Goal: Obtain resource: Download file/media

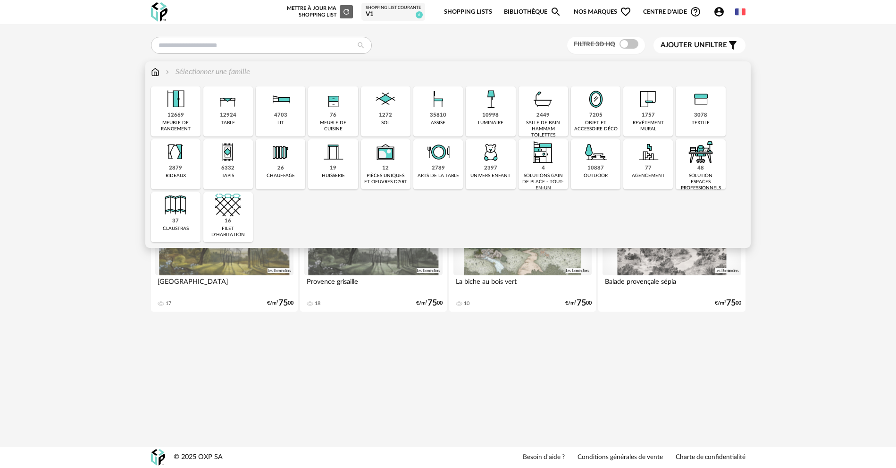
click at [500, 108] on img at bounding box center [490, 98] width 25 height 25
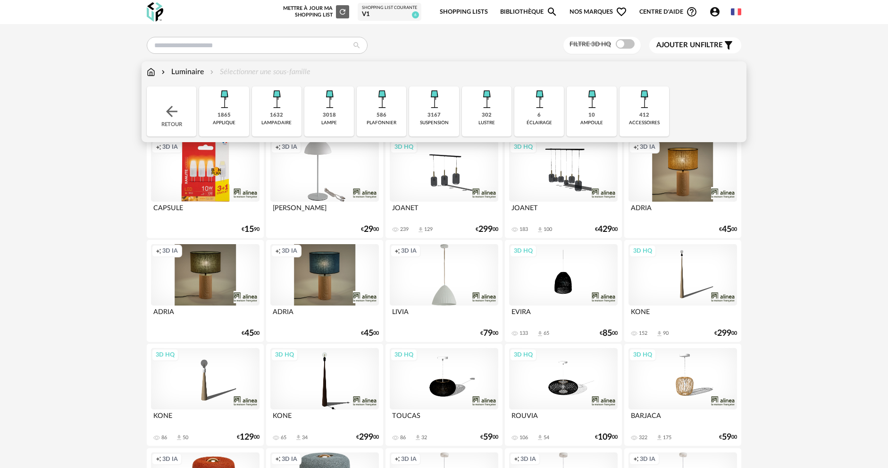
click at [268, 115] on div "1632 lampadaire" at bounding box center [277, 111] width 50 height 50
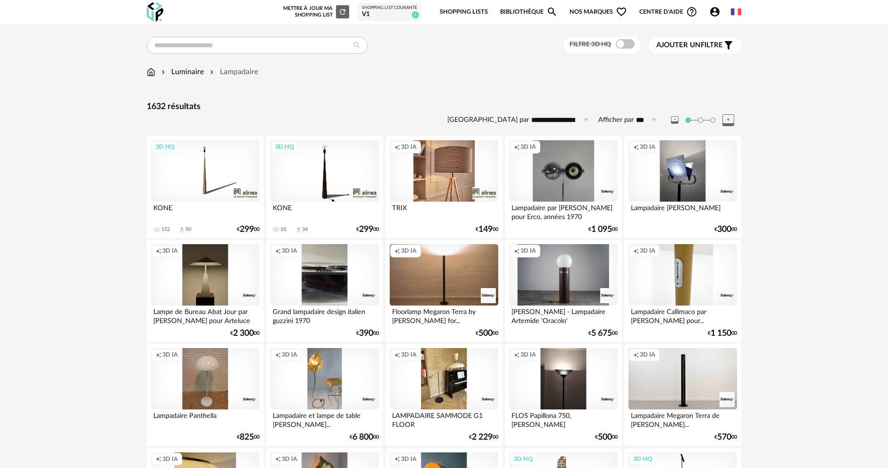
click at [674, 376] on div "Creation icon 3D IA" at bounding box center [683, 378] width 109 height 61
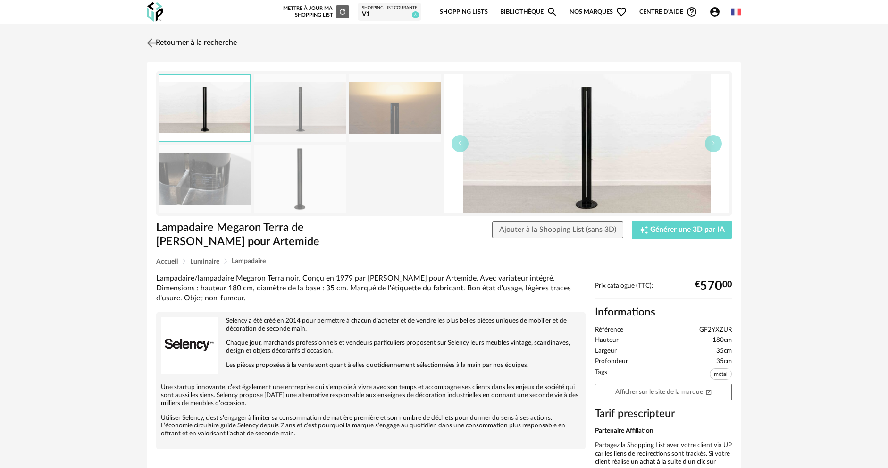
click at [157, 41] on img at bounding box center [152, 43] width 14 height 14
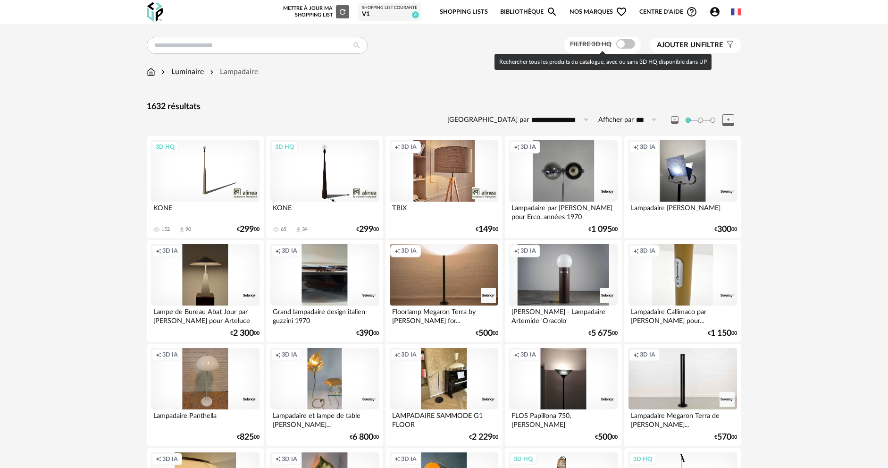
click at [620, 46] on span at bounding box center [625, 43] width 19 height 9
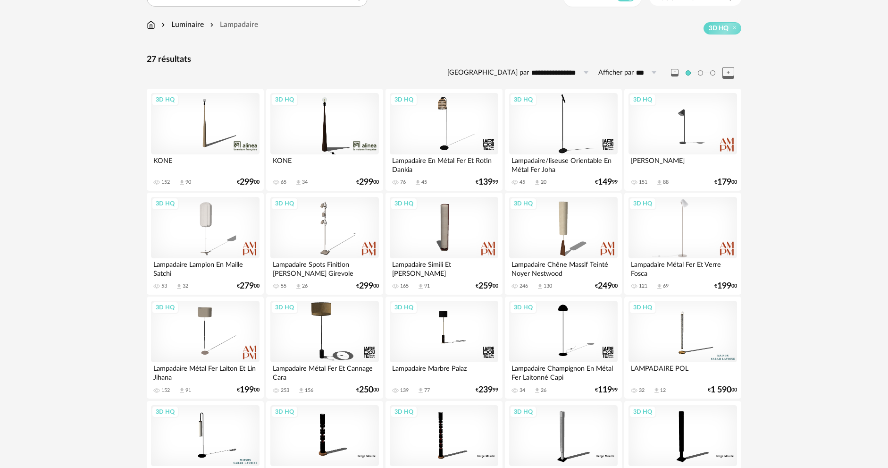
scroll to position [39, 0]
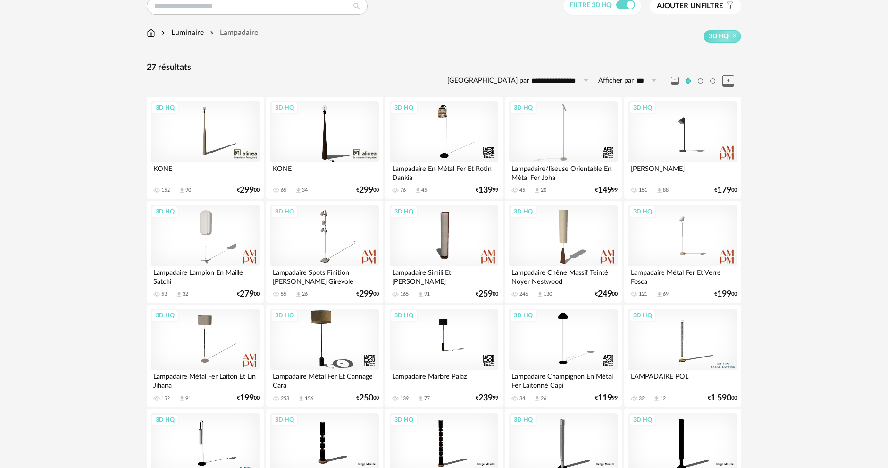
click at [585, 145] on div "3D HQ" at bounding box center [563, 131] width 109 height 61
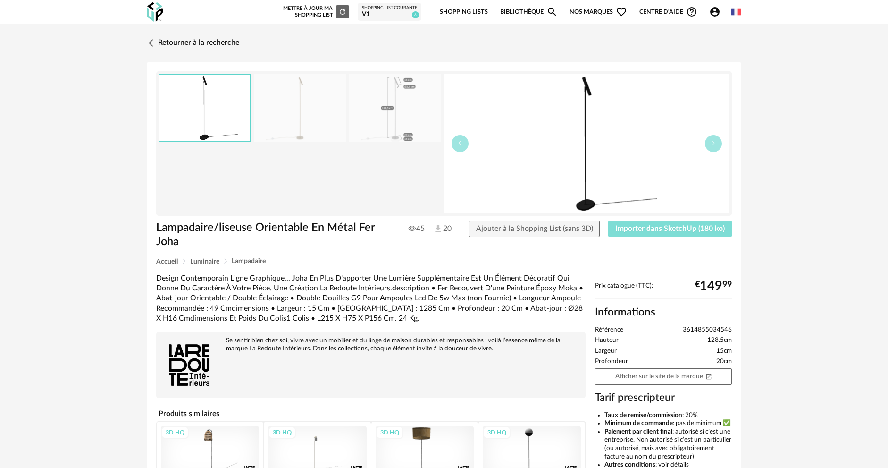
click at [651, 228] on span "Importer dans SketchUp (180 ko)" at bounding box center [669, 229] width 109 height 8
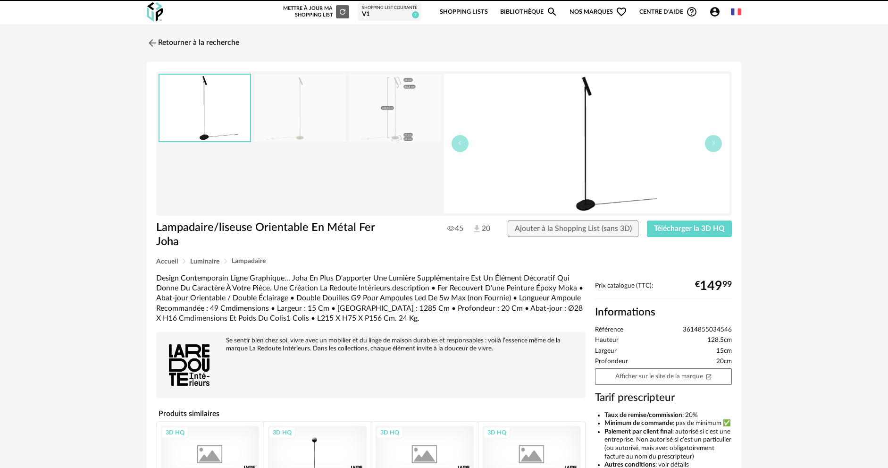
click at [164, 44] on link "Retourner à la recherche" at bounding box center [193, 43] width 92 height 21
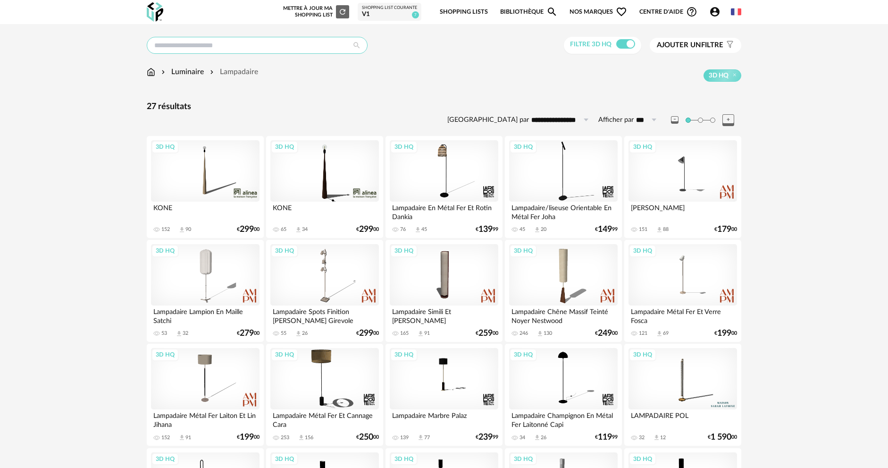
click at [249, 48] on input "text" at bounding box center [257, 45] width 221 height 17
type input "*********"
type input "**********"
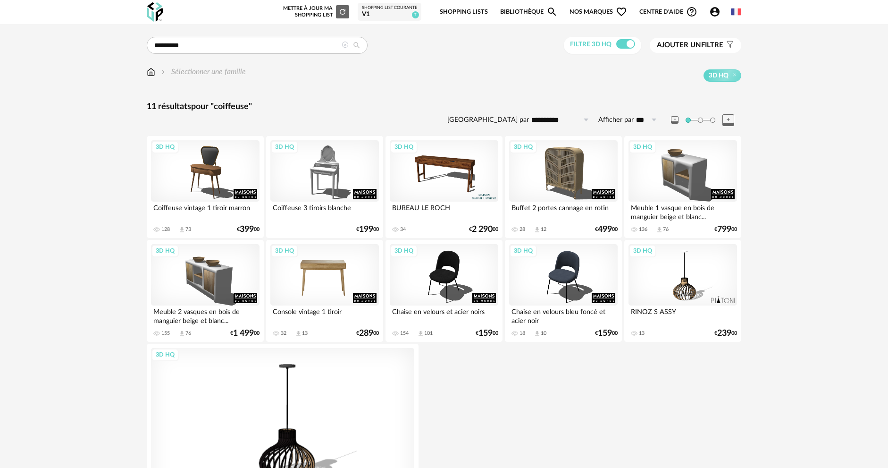
click at [324, 267] on div "3D HQ" at bounding box center [324, 274] width 109 height 61
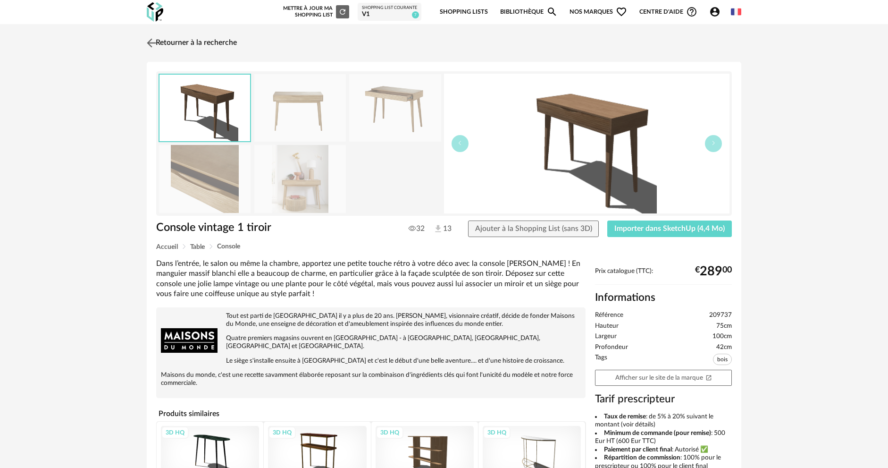
click at [156, 45] on img at bounding box center [152, 43] width 14 height 14
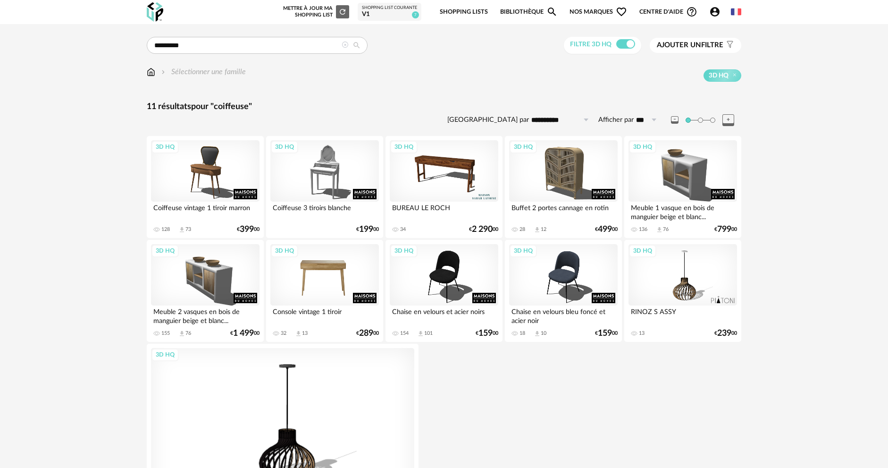
click at [331, 267] on div "3D HQ" at bounding box center [324, 274] width 109 height 61
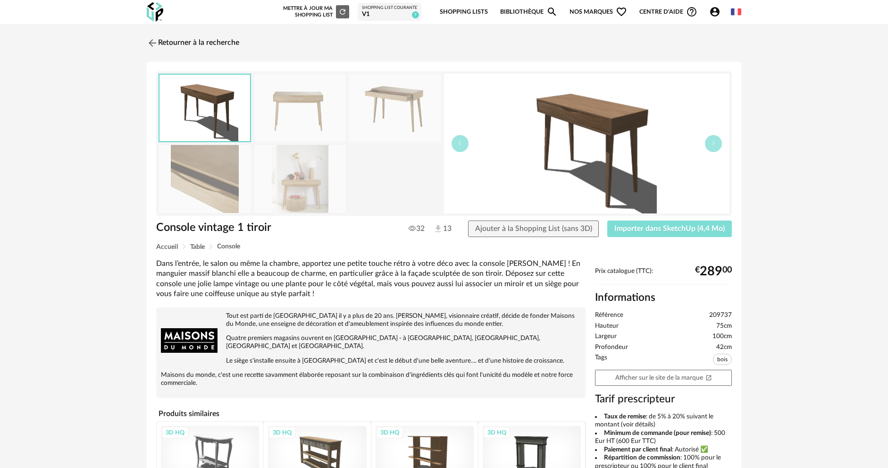
click at [659, 222] on button "Importer dans SketchUp (4,4 Mo)" at bounding box center [669, 228] width 125 height 17
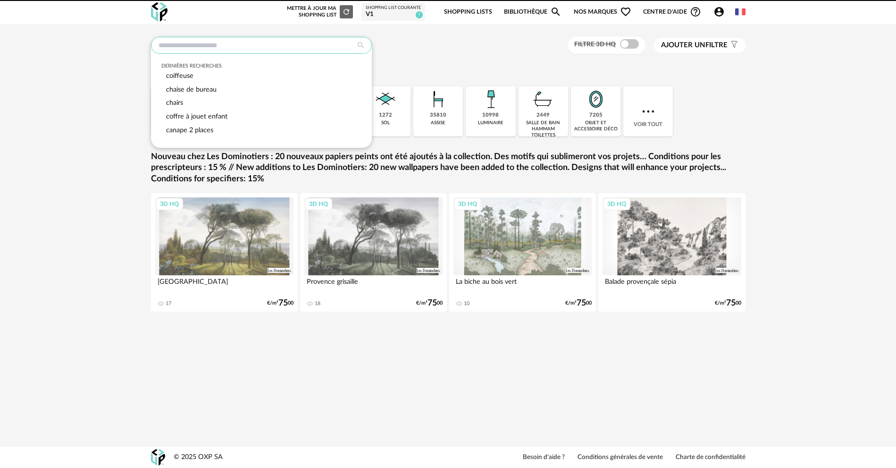
click at [228, 50] on input "text" at bounding box center [261, 45] width 221 height 17
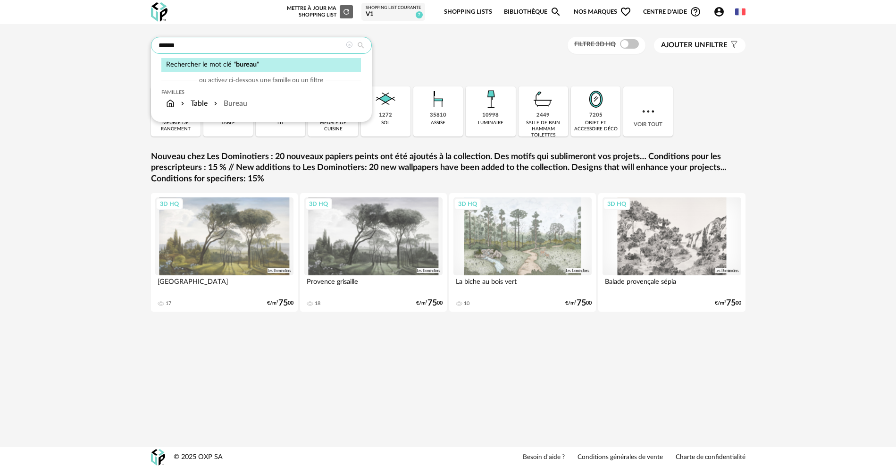
type input "******"
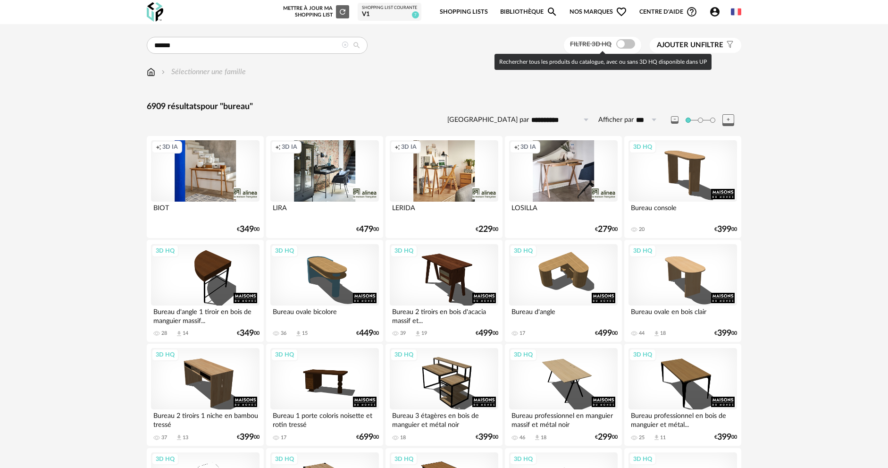
click at [631, 41] on span at bounding box center [625, 43] width 19 height 9
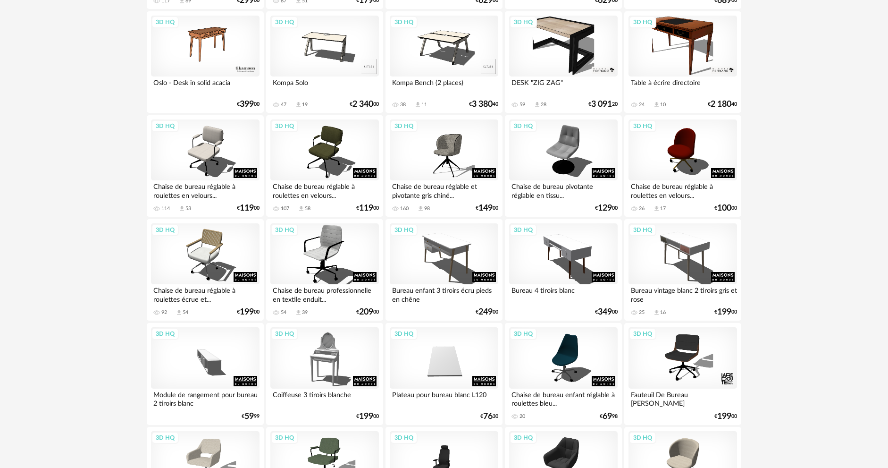
scroll to position [1807, 0]
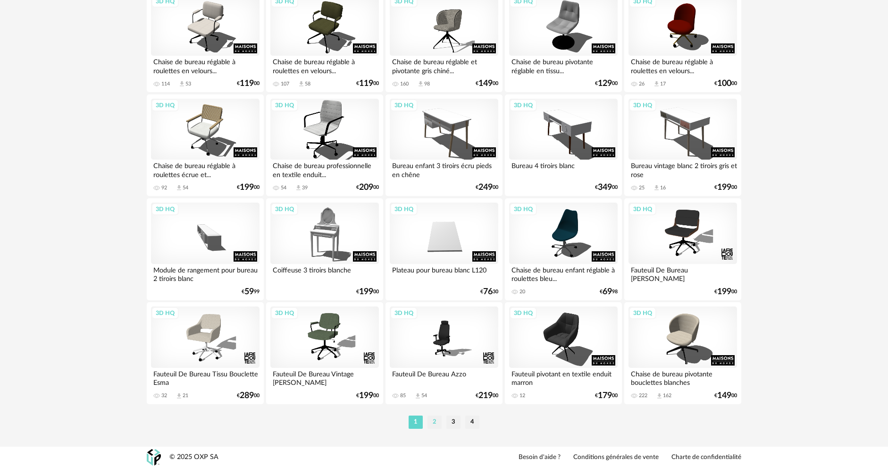
click at [432, 424] on li "2" at bounding box center [434, 421] width 14 height 13
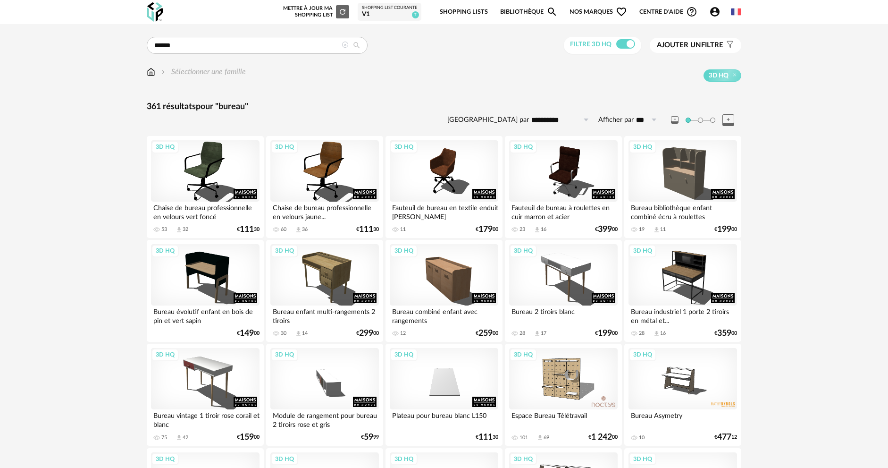
scroll to position [142, 0]
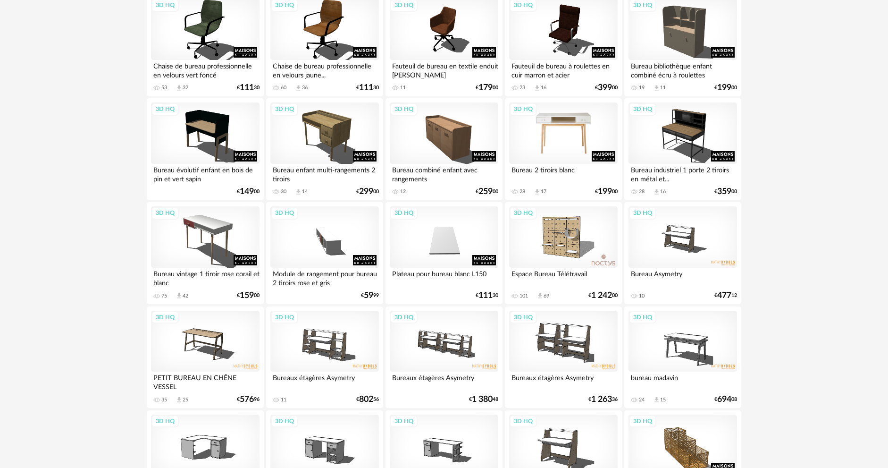
click at [579, 131] on div "3D HQ" at bounding box center [563, 132] width 109 height 61
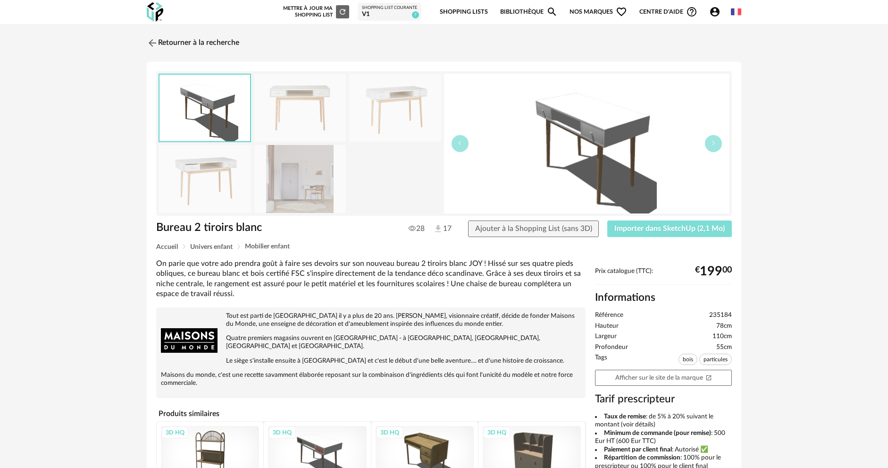
click at [684, 231] on span "Importer dans SketchUp (2,1 Mo)" at bounding box center [669, 229] width 110 height 8
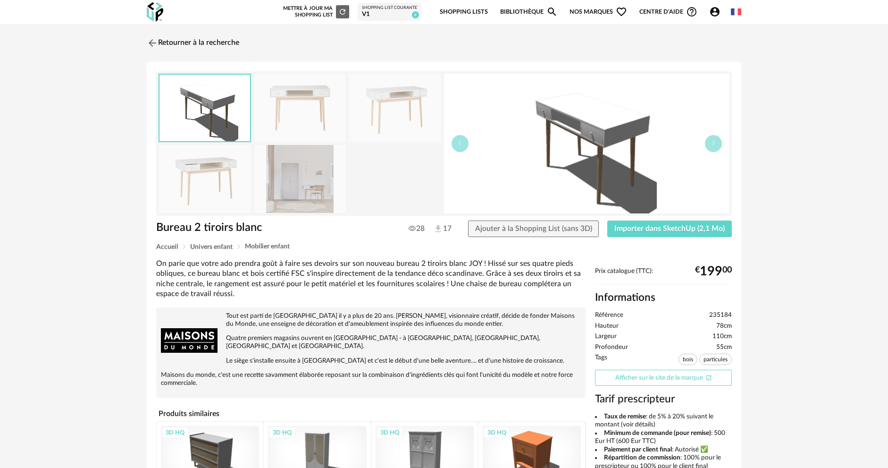
click at [641, 375] on link "Afficher sur le site de la marque Open In New icon" at bounding box center [663, 377] width 137 height 17
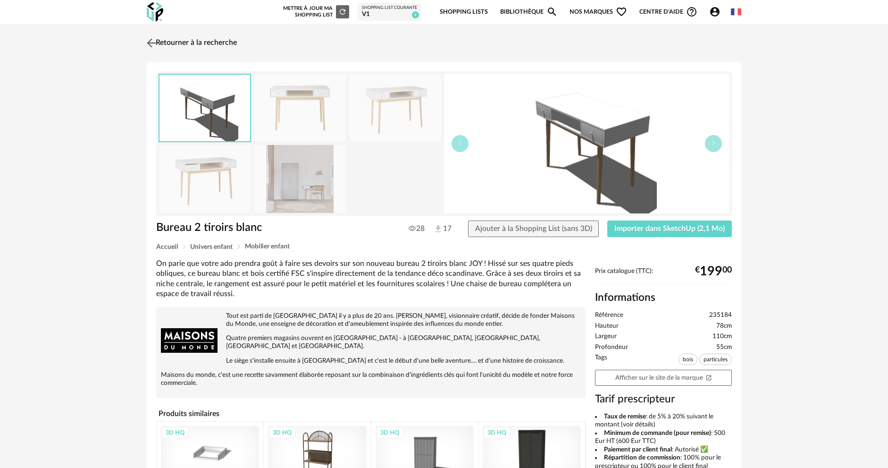
click at [156, 43] on img at bounding box center [152, 43] width 14 height 14
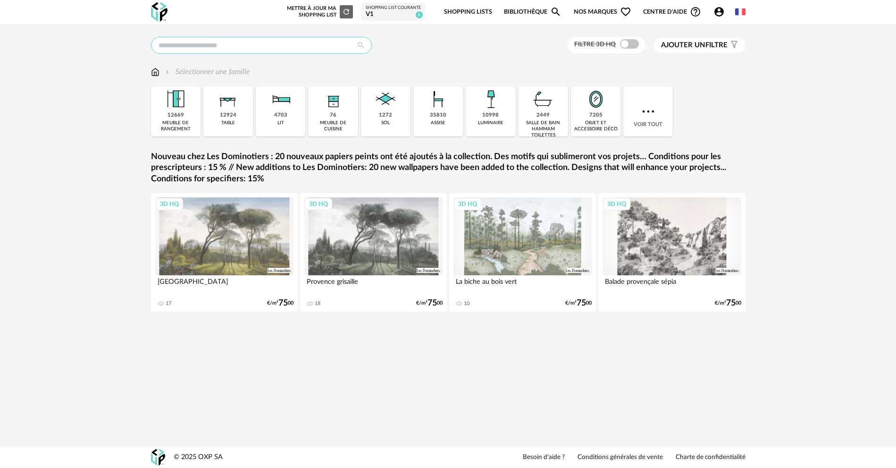
click at [224, 46] on input "text" at bounding box center [261, 45] width 221 height 17
type input "**********"
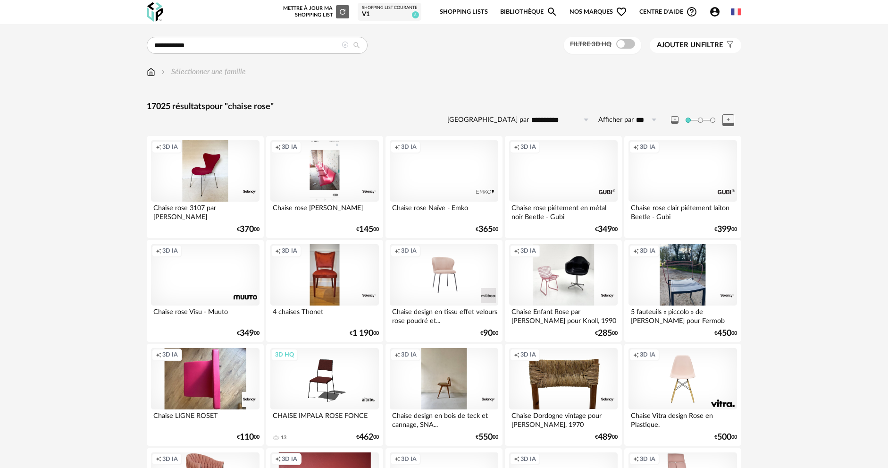
click at [620, 45] on span at bounding box center [625, 43] width 19 height 9
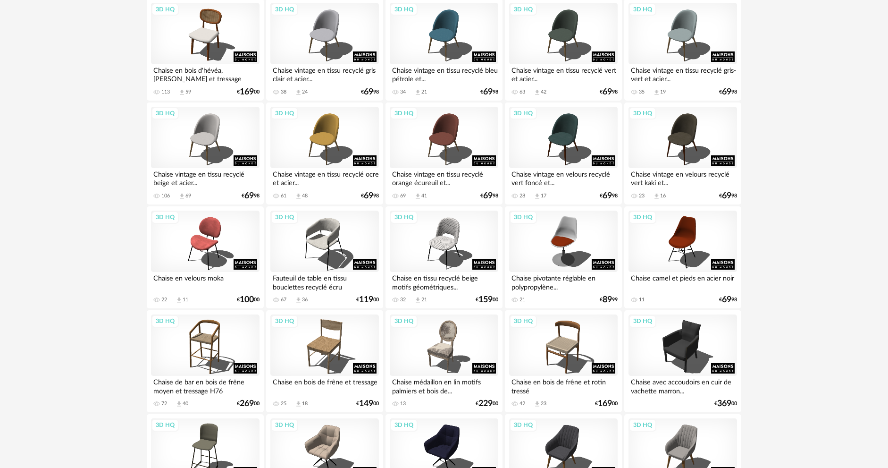
scroll to position [991, 0]
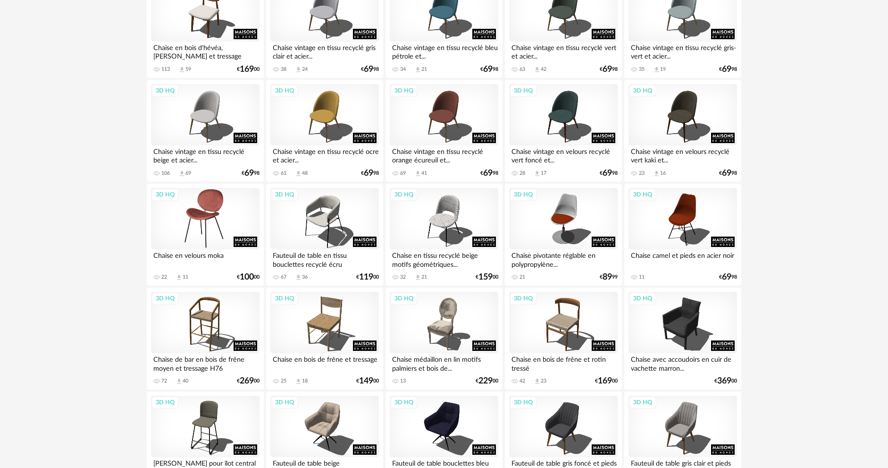
click at [236, 196] on div "3D HQ" at bounding box center [205, 218] width 109 height 61
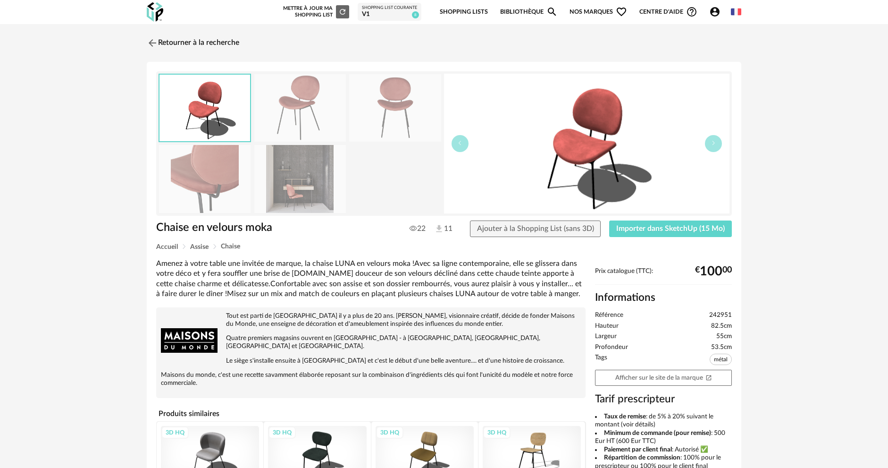
click at [311, 186] on img at bounding box center [300, 178] width 92 height 67
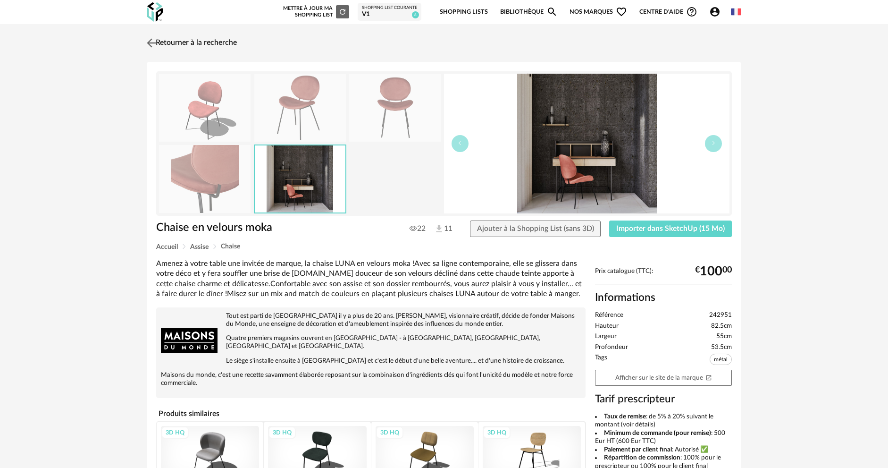
click at [150, 46] on img at bounding box center [152, 43] width 14 height 14
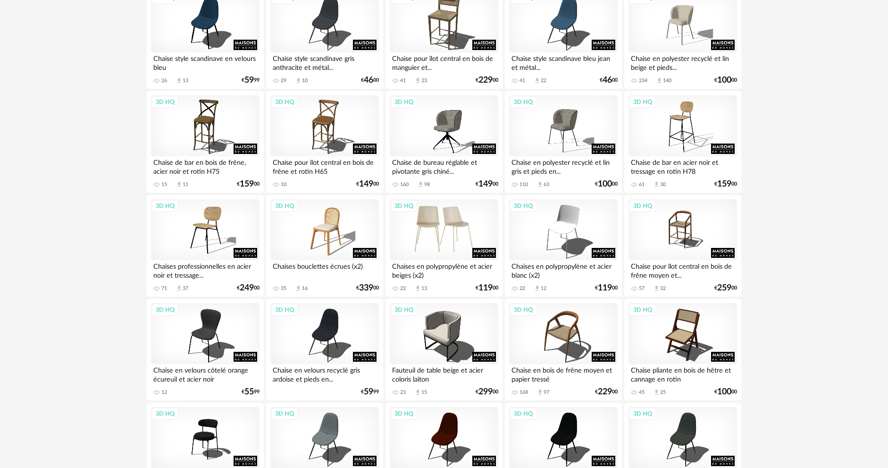
scroll to position [1807, 0]
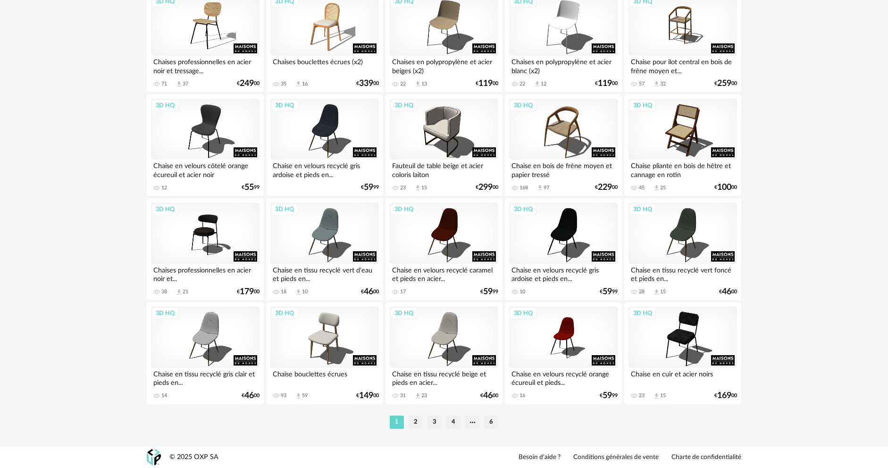
click at [416, 426] on li "2" at bounding box center [416, 421] width 14 height 13
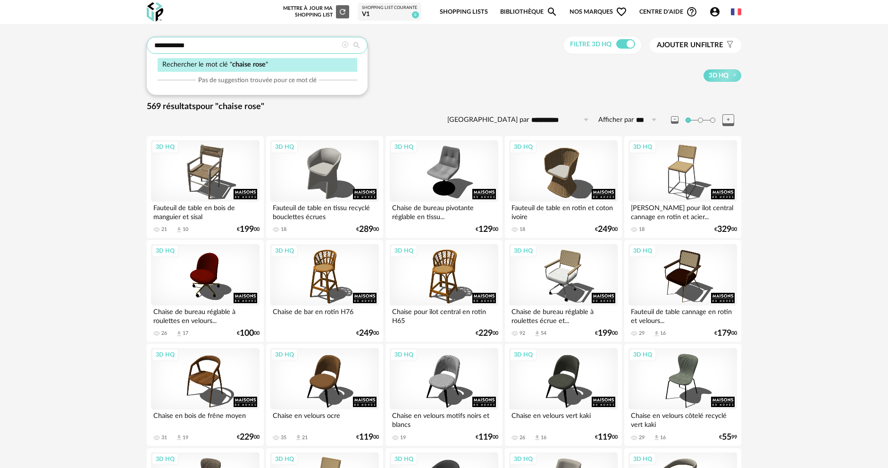
drag, startPoint x: 250, startPoint y: 51, endPoint x: 55, endPoint y: 58, distance: 195.4
type input "*******"
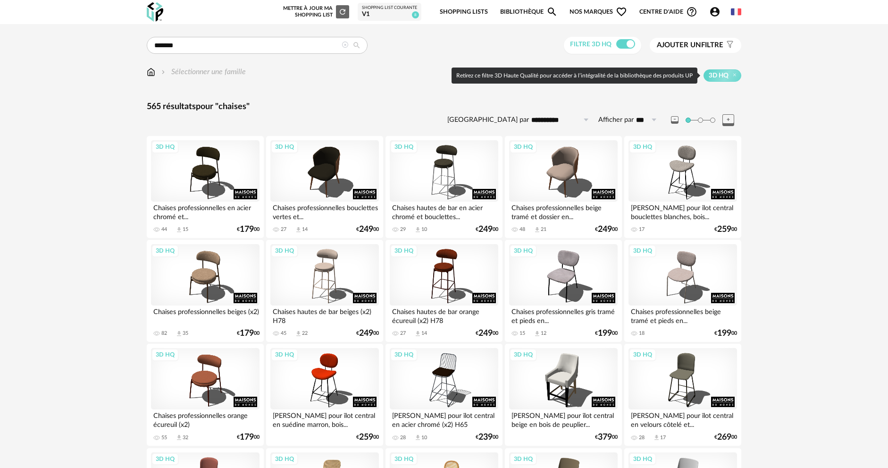
click at [708, 48] on span "Ajouter un filtre" at bounding box center [690, 45] width 67 height 9
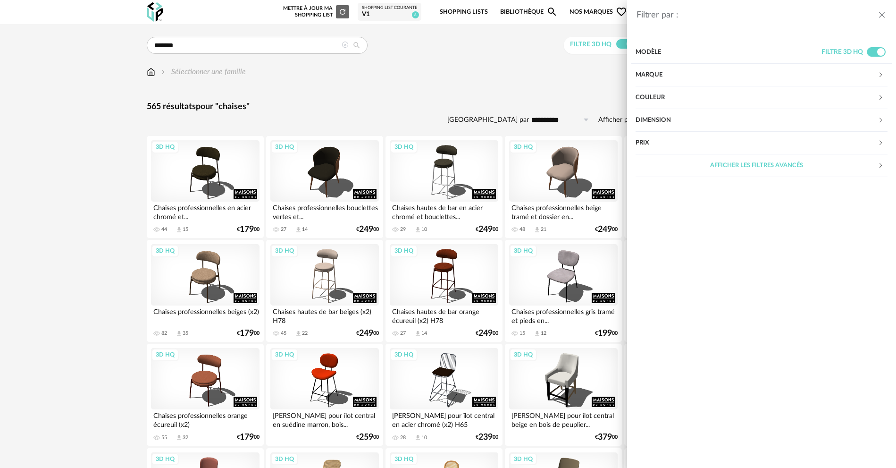
click at [693, 99] on div "Couleur" at bounding box center [757, 97] width 242 height 23
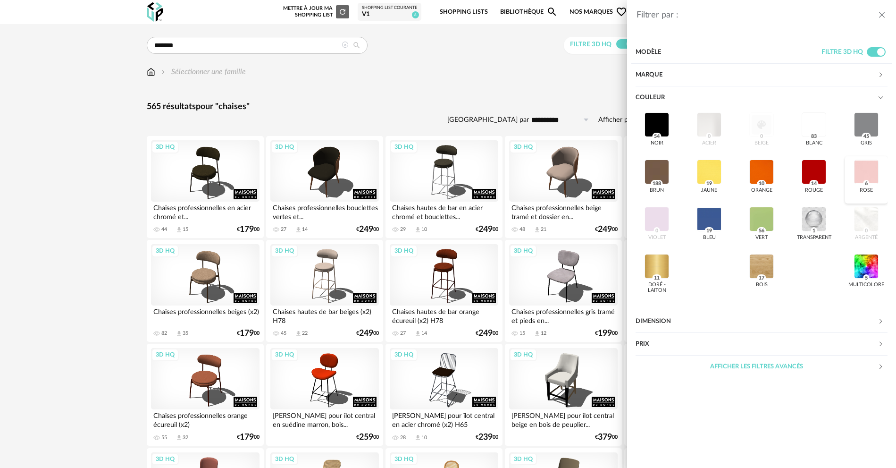
click at [870, 180] on div at bounding box center [866, 171] width 25 height 25
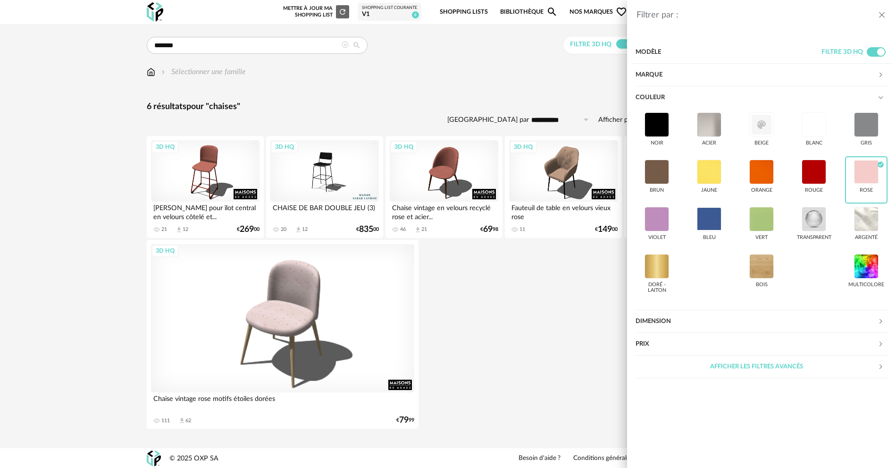
click at [356, 338] on div "Filtrer par : Modèle Filtre 3D HQ Marque &tradition 0 101 Copenhagen 0 366 Conc…" at bounding box center [448, 234] width 896 height 468
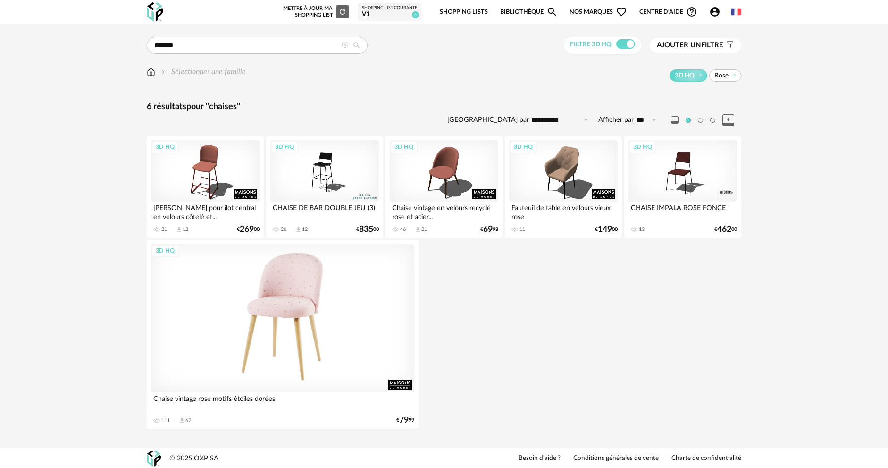
click at [303, 296] on div "3D HQ" at bounding box center [282, 318] width 263 height 148
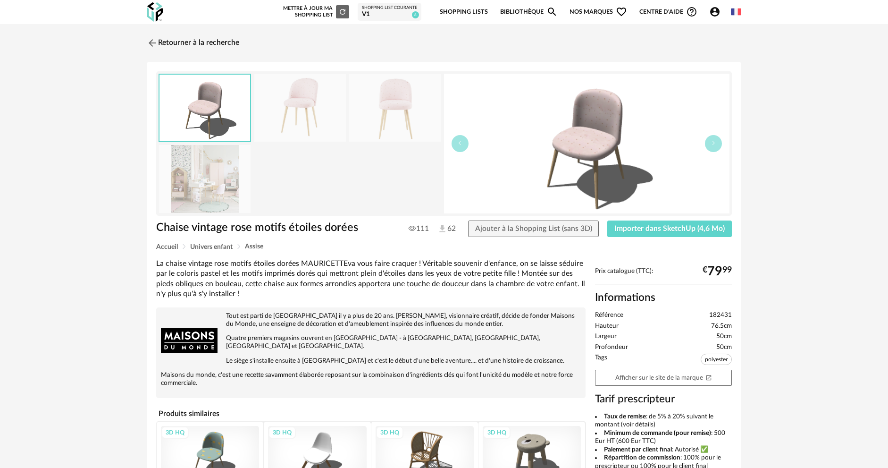
click at [218, 186] on img at bounding box center [205, 178] width 92 height 67
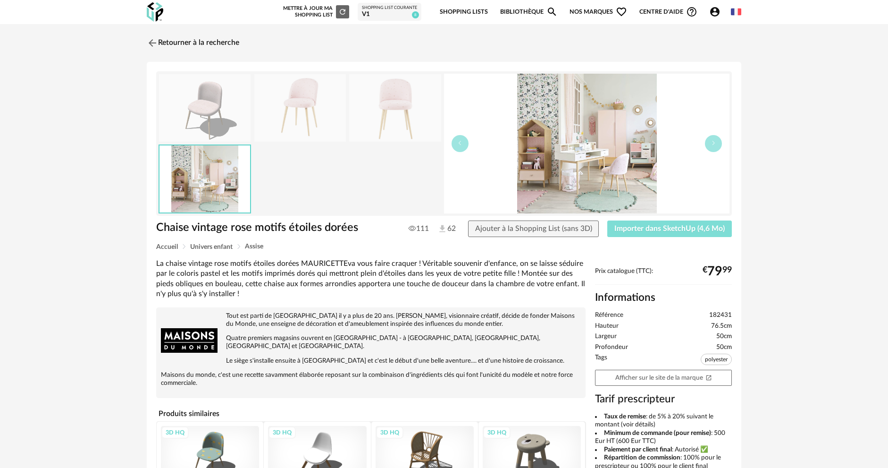
click at [696, 226] on span "Importer dans SketchUp (4,6 Mo)" at bounding box center [669, 229] width 110 height 8
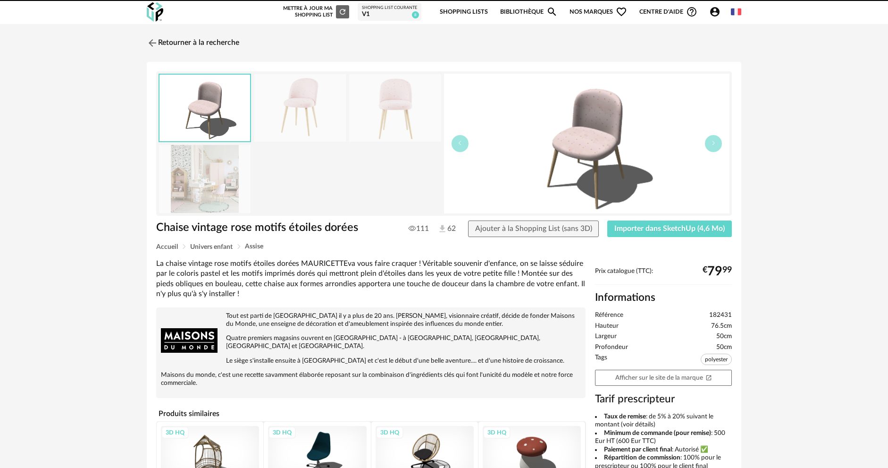
click at [154, 43] on img at bounding box center [152, 42] width 11 height 11
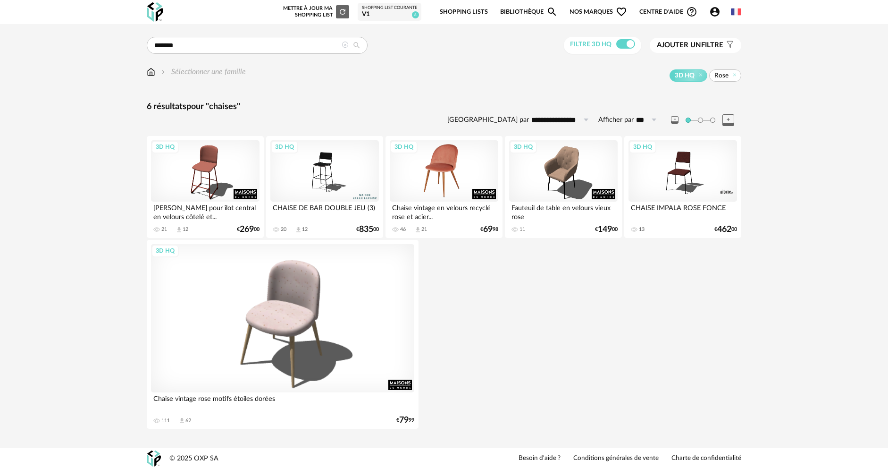
click at [463, 178] on div "3D HQ" at bounding box center [444, 170] width 109 height 61
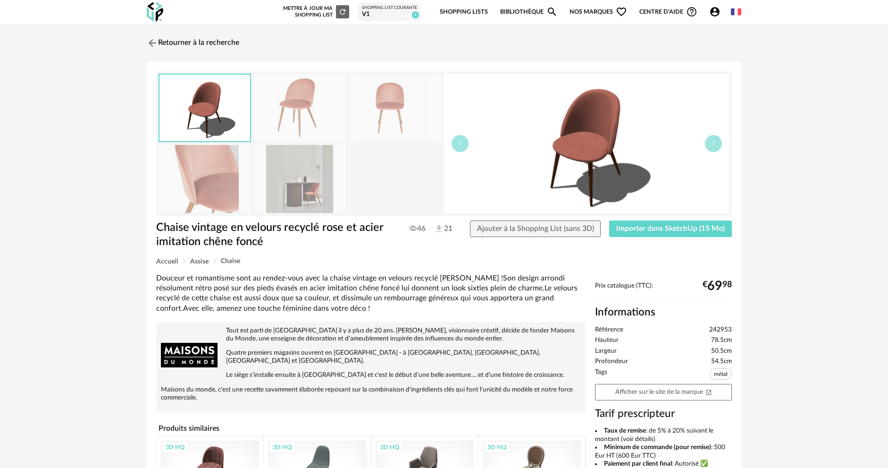
click at [290, 194] on img at bounding box center [300, 178] width 92 height 67
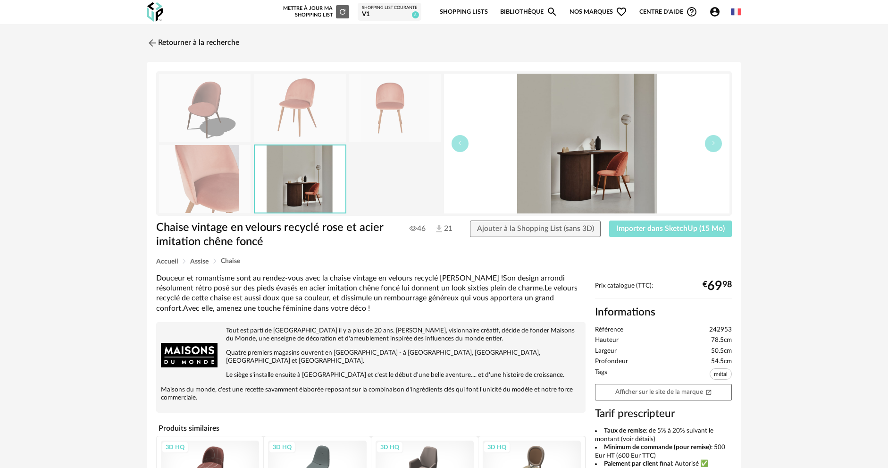
click at [682, 225] on span "Importer dans SketchUp (15 Mo)" at bounding box center [670, 229] width 109 height 8
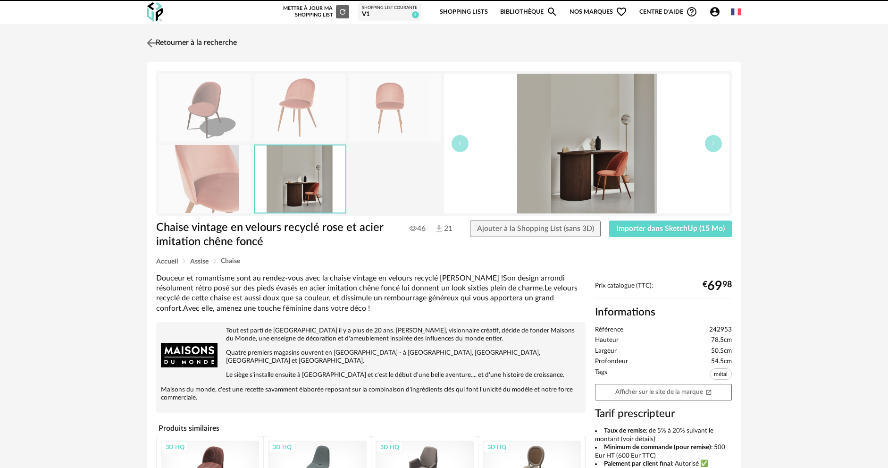
click at [161, 42] on link "Retourner à la recherche" at bounding box center [190, 43] width 92 height 21
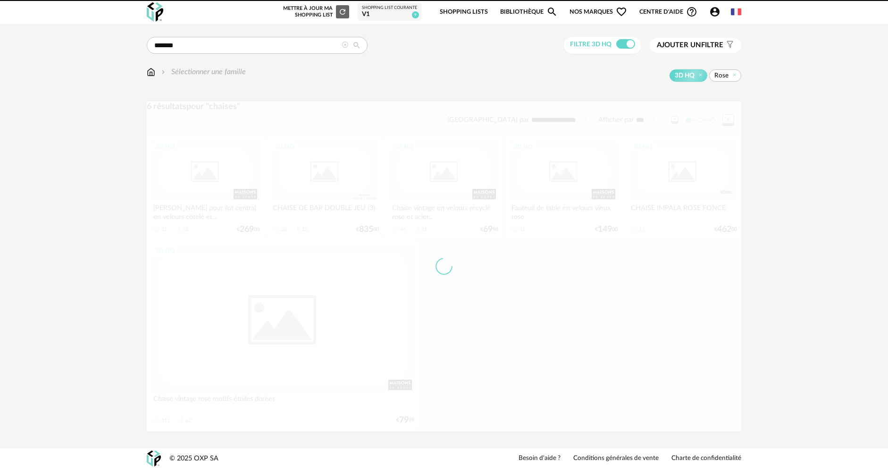
scroll to position [1, 0]
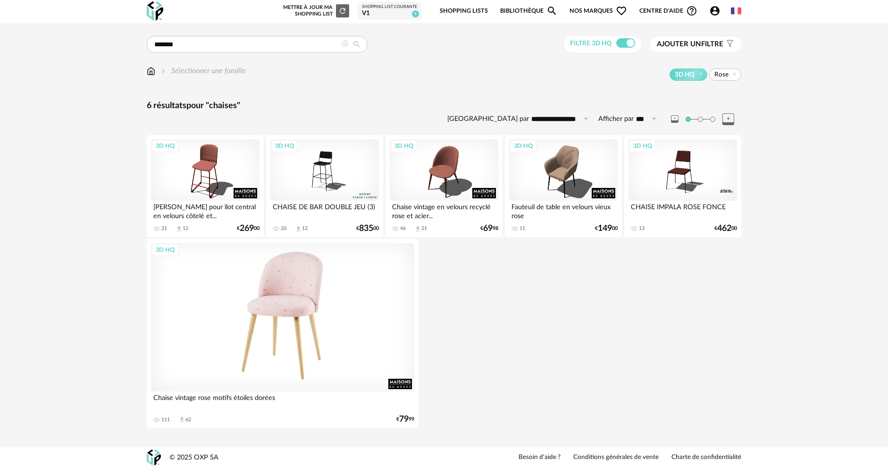
click at [306, 368] on div "3D HQ" at bounding box center [282, 317] width 263 height 148
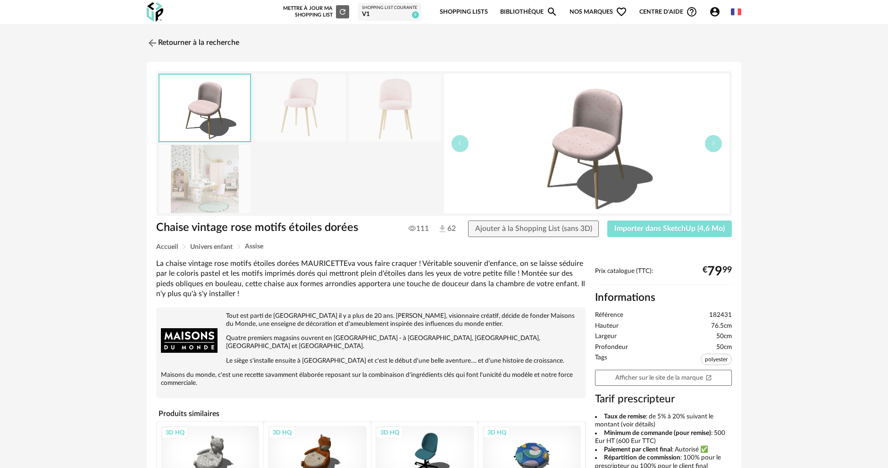
click at [654, 222] on button "Importer dans SketchUp (4,6 Mo)" at bounding box center [669, 228] width 125 height 17
